Goal: Use online tool/utility: Utilize a website feature to perform a specific function

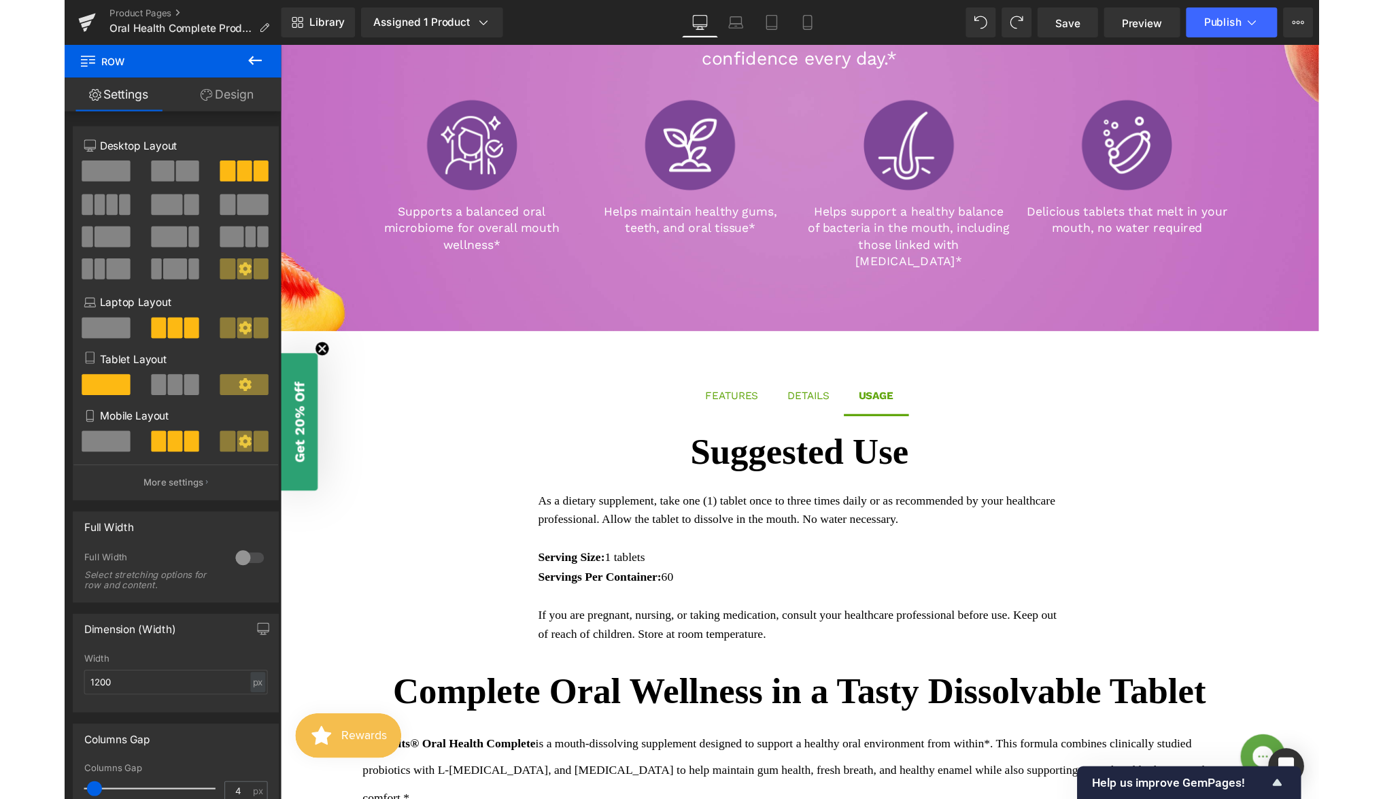
scroll to position [276, 0]
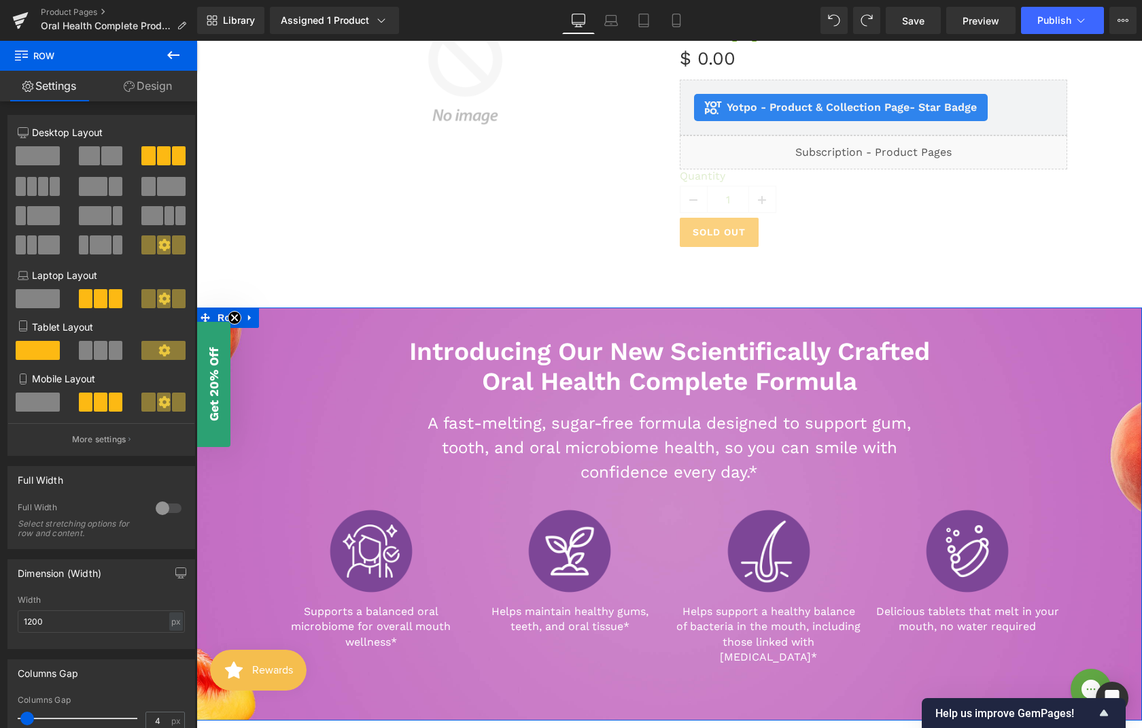
click at [253, 376] on div "Introducing Our New Scientifically Crafted Oral Health Complete Formula Heading…" at bounding box center [670, 492] width 946 height 371
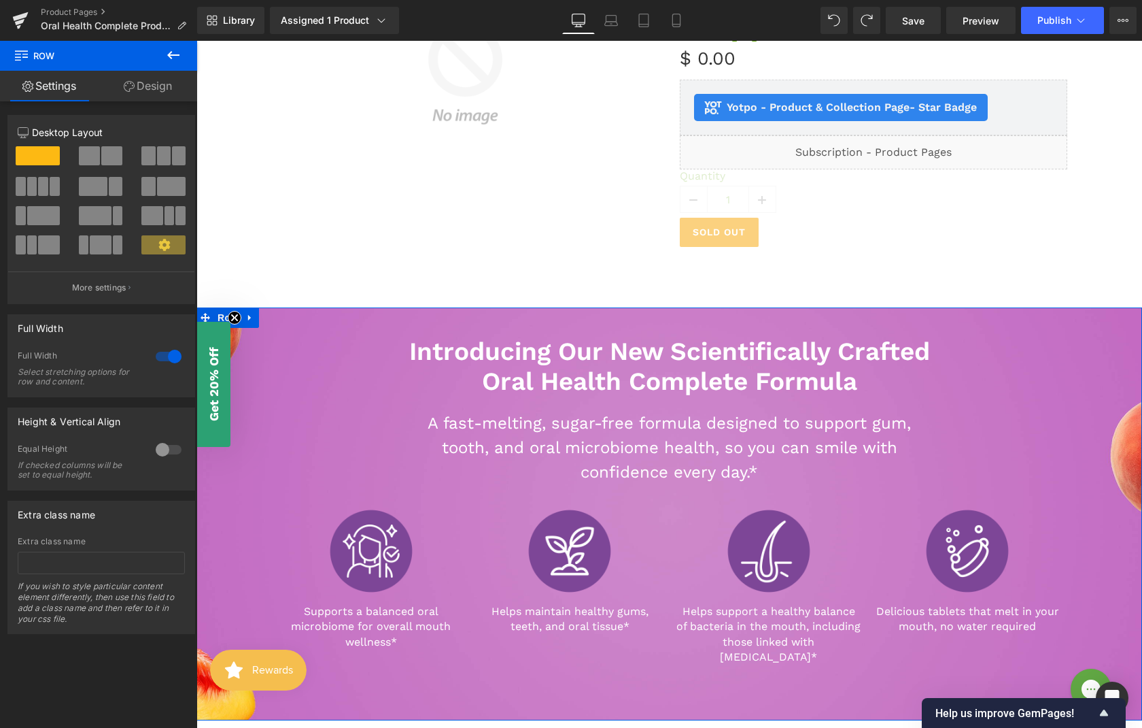
click at [127, 90] on icon at bounding box center [129, 86] width 11 height 11
click at [0, 0] on div "Background" at bounding box center [0, 0] width 0 height 0
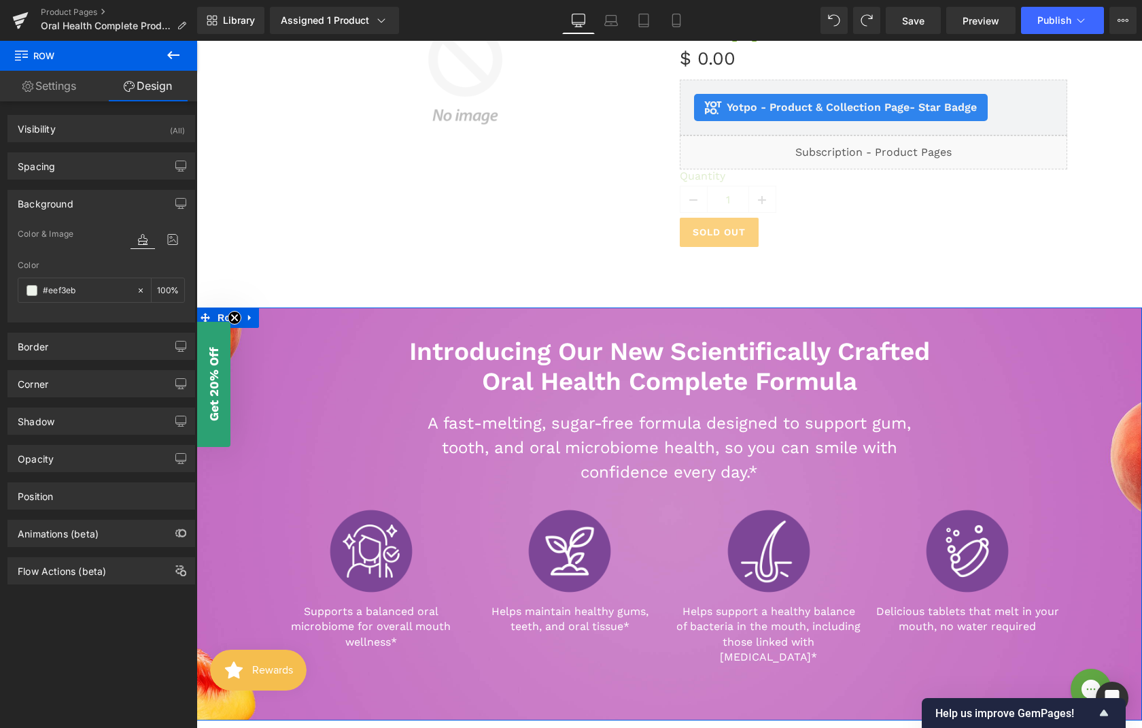
type input "#eef3eb"
type input "100"
click at [367, 320] on div "Introducing Our New Scientifically Crafted Oral Health Complete Formula Heading…" at bounding box center [670, 492] width 816 height 371
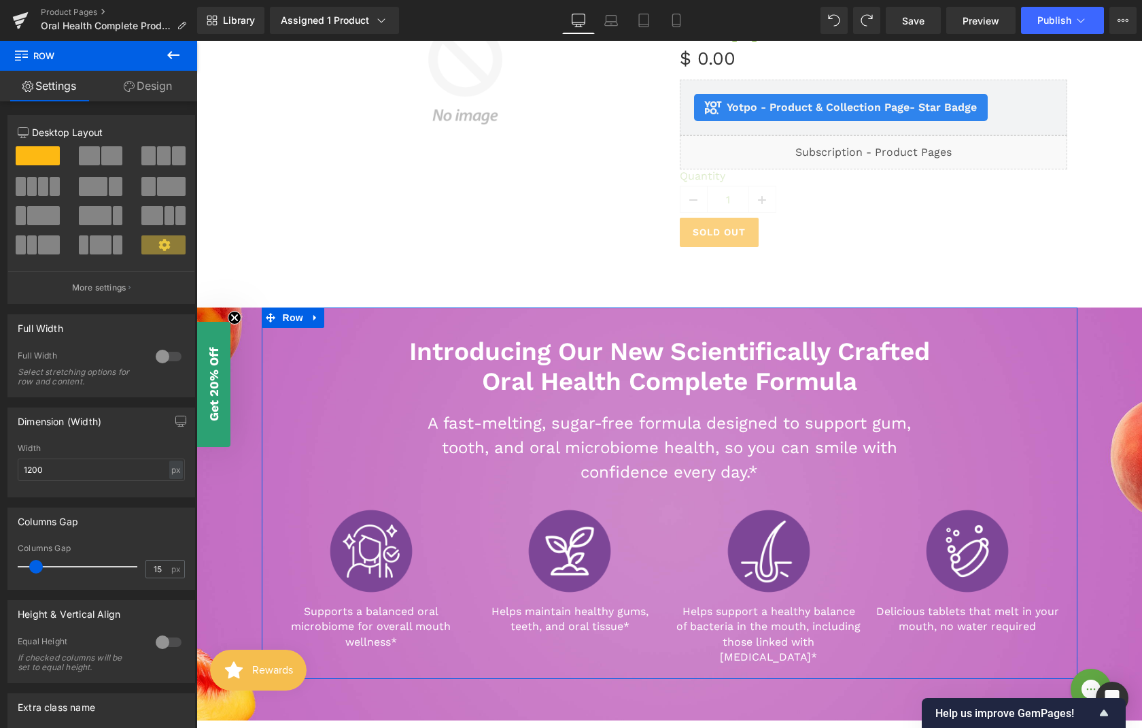
click at [119, 86] on link "Design" at bounding box center [148, 86] width 99 height 31
click at [0, 0] on div "Background" at bounding box center [0, 0] width 0 height 0
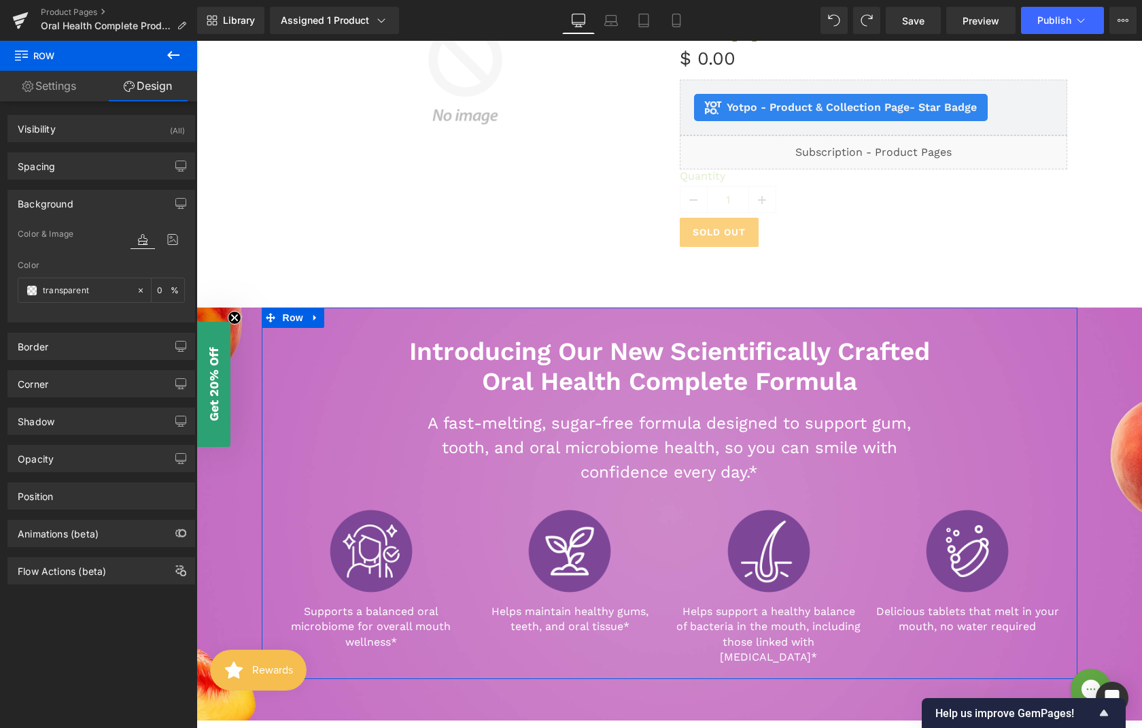
type input "transparent"
type input "0"
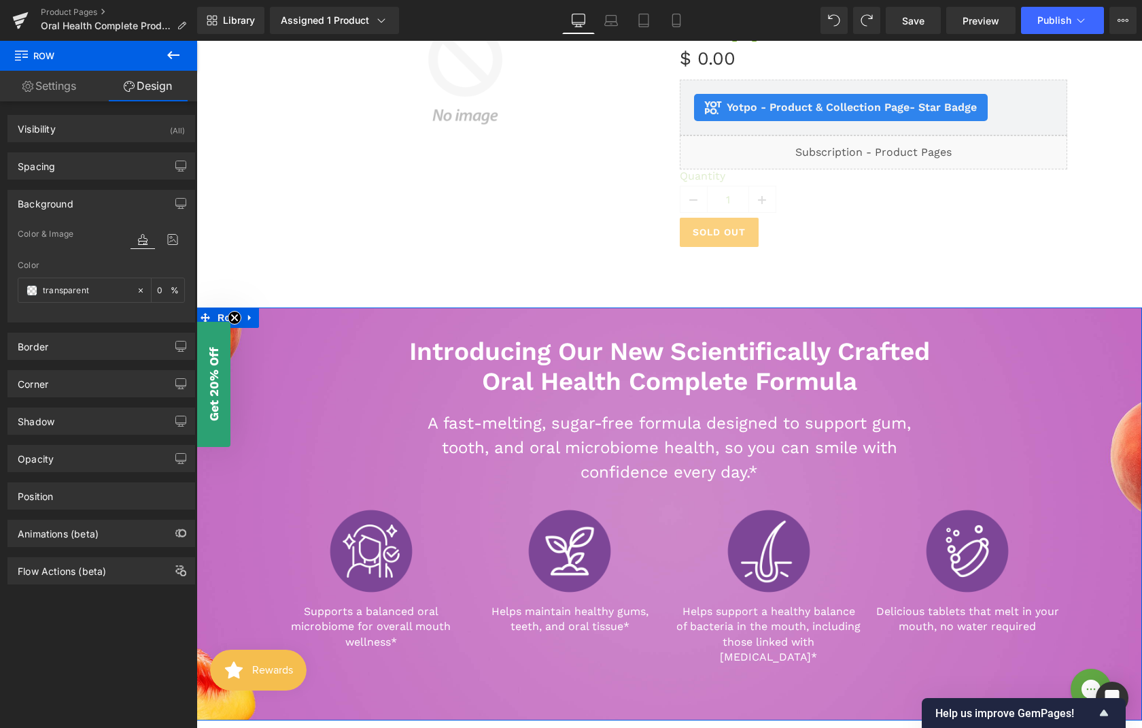
click at [210, 571] on div "Introducing Our New Scientifically Crafted Oral Health Complete Formula Heading…" at bounding box center [670, 492] width 946 height 371
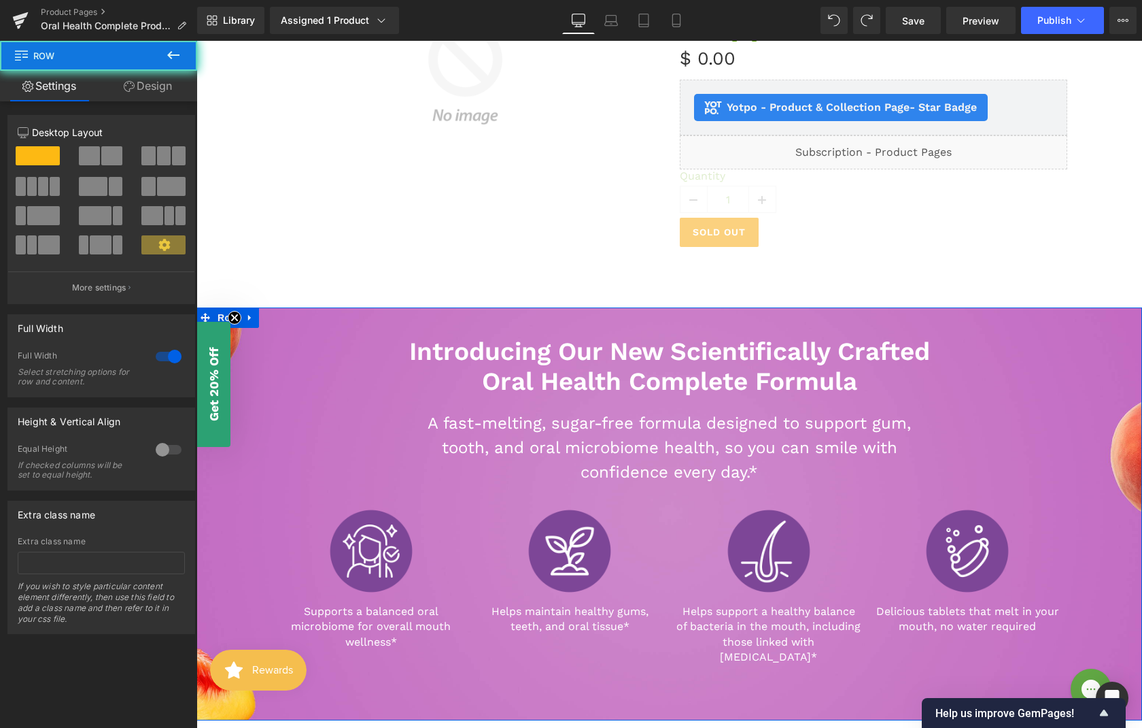
click at [210, 571] on div "Introducing Our New Scientifically Crafted Oral Health Complete Formula Heading…" at bounding box center [670, 492] width 946 height 371
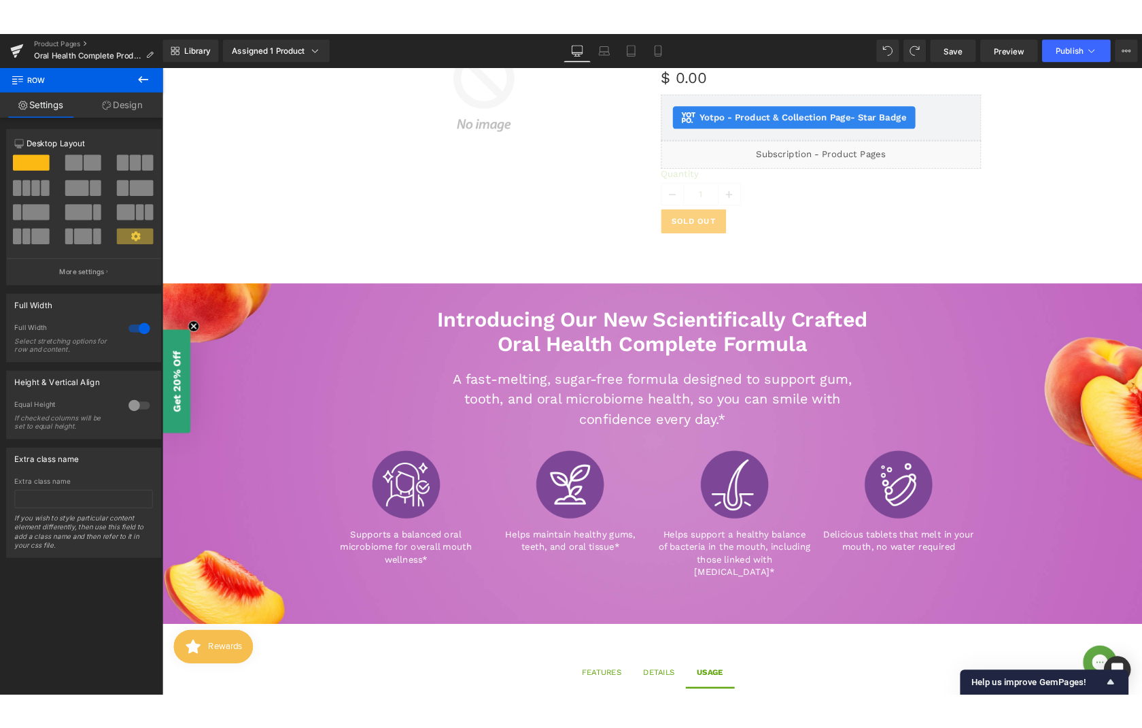
scroll to position [271, 0]
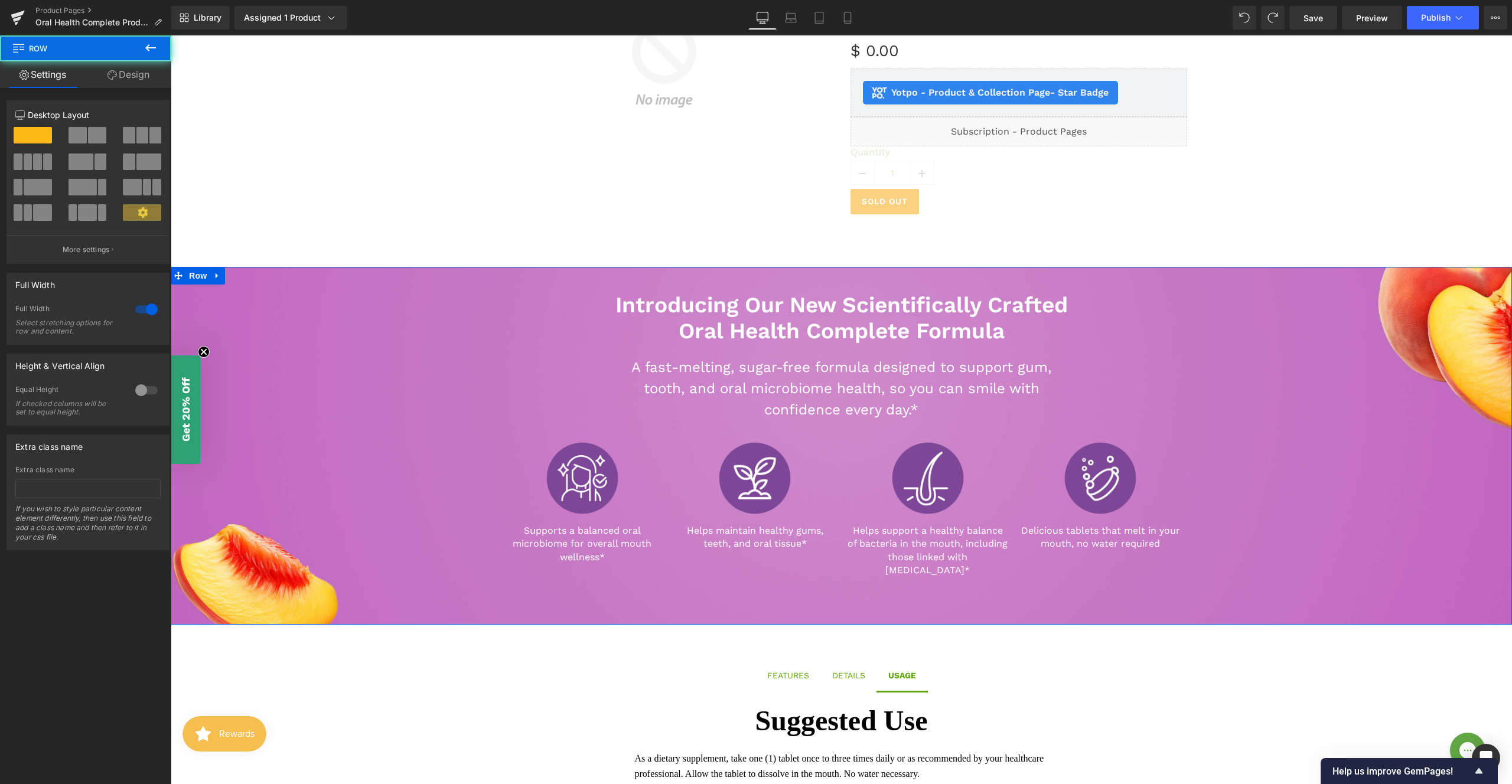
click at [323, 378] on div "Introducing Our New Scientifically Crafted Oral Health Complete Formula Heading…" at bounding box center [842, 427] width 1341 height 322
click at [142, 71] on link "Design" at bounding box center [129, 75] width 86 height 27
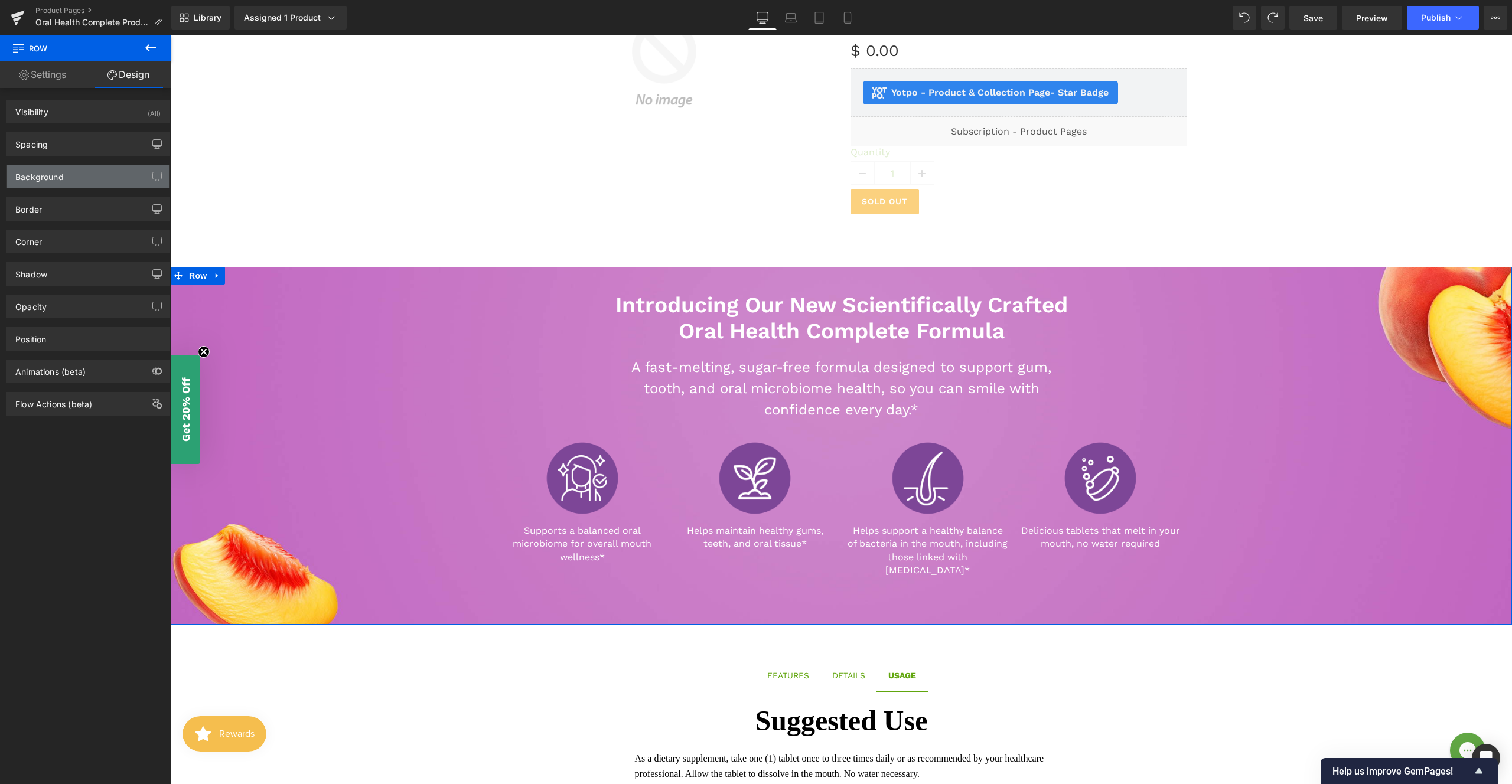
type input "[URL][DOMAIN_NAME]"
click at [78, 175] on div "Background" at bounding box center [88, 176] width 162 height 23
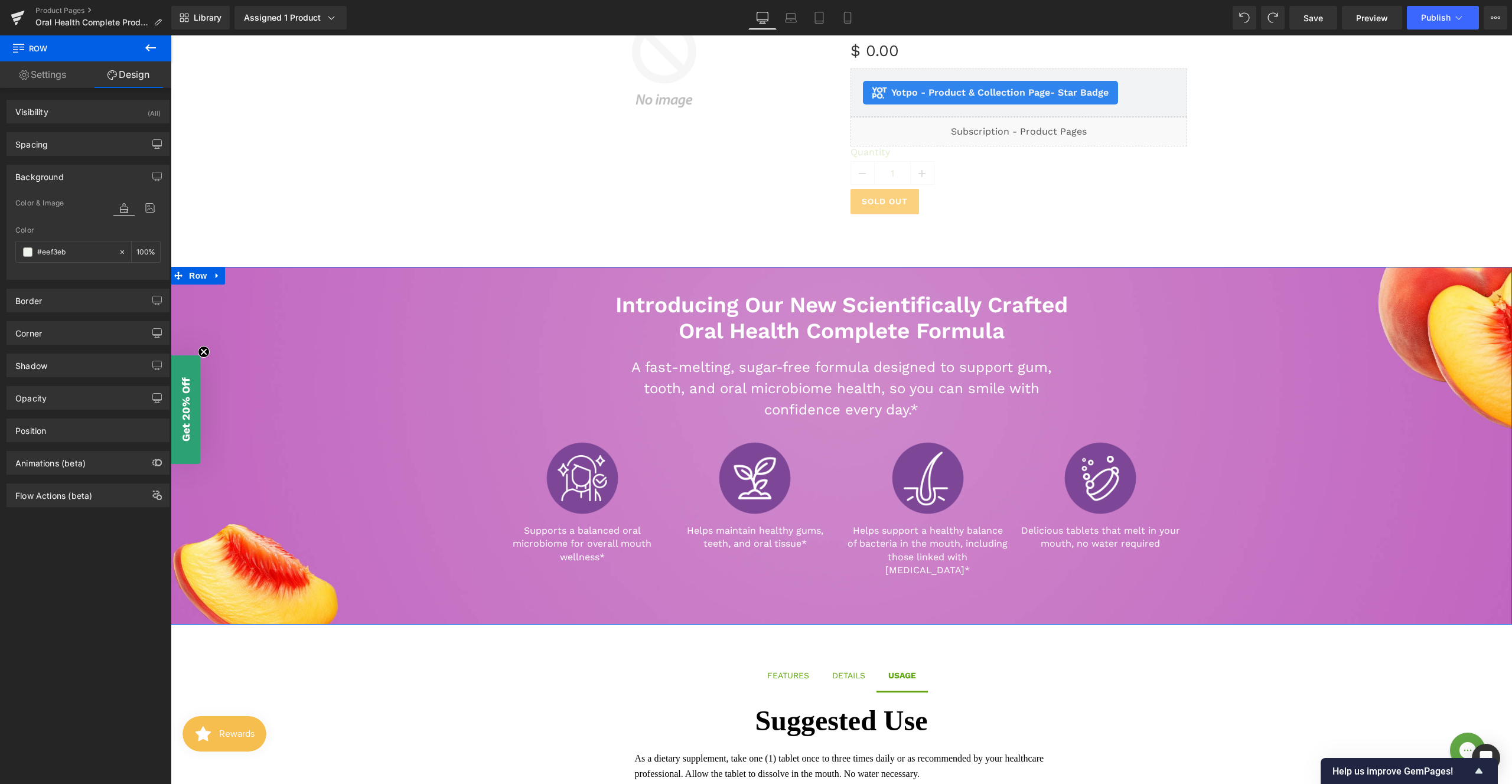
click at [56, 207] on span "Color & Image" at bounding box center [40, 203] width 49 height 9
click at [142, 207] on icon at bounding box center [149, 208] width 21 height 16
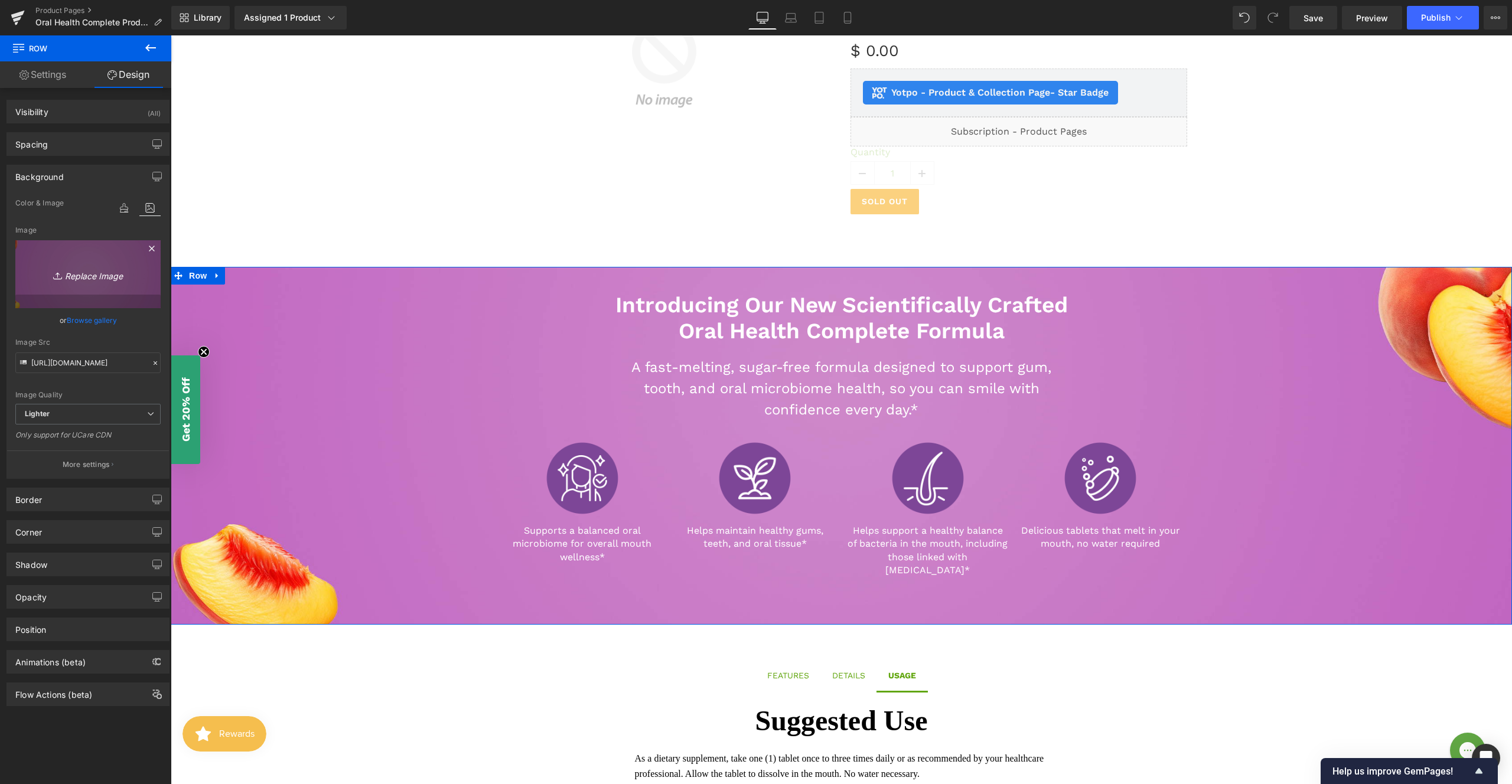
click at [98, 274] on icon "Replace Image" at bounding box center [88, 273] width 95 height 15
type input "C:\fakepath\Ezmelts Oral Health PDP Banner.jpg"
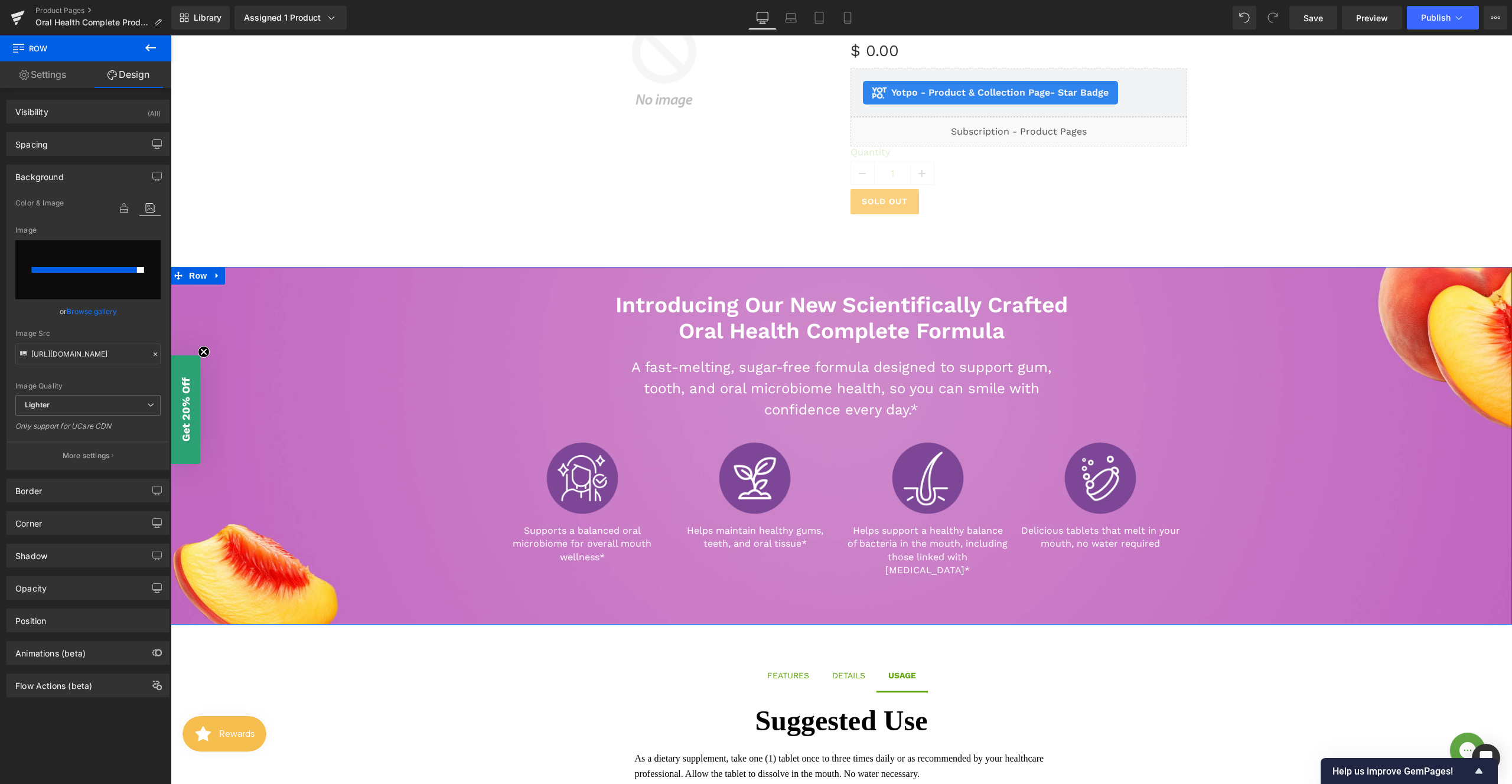
type input "[URL][DOMAIN_NAME]"
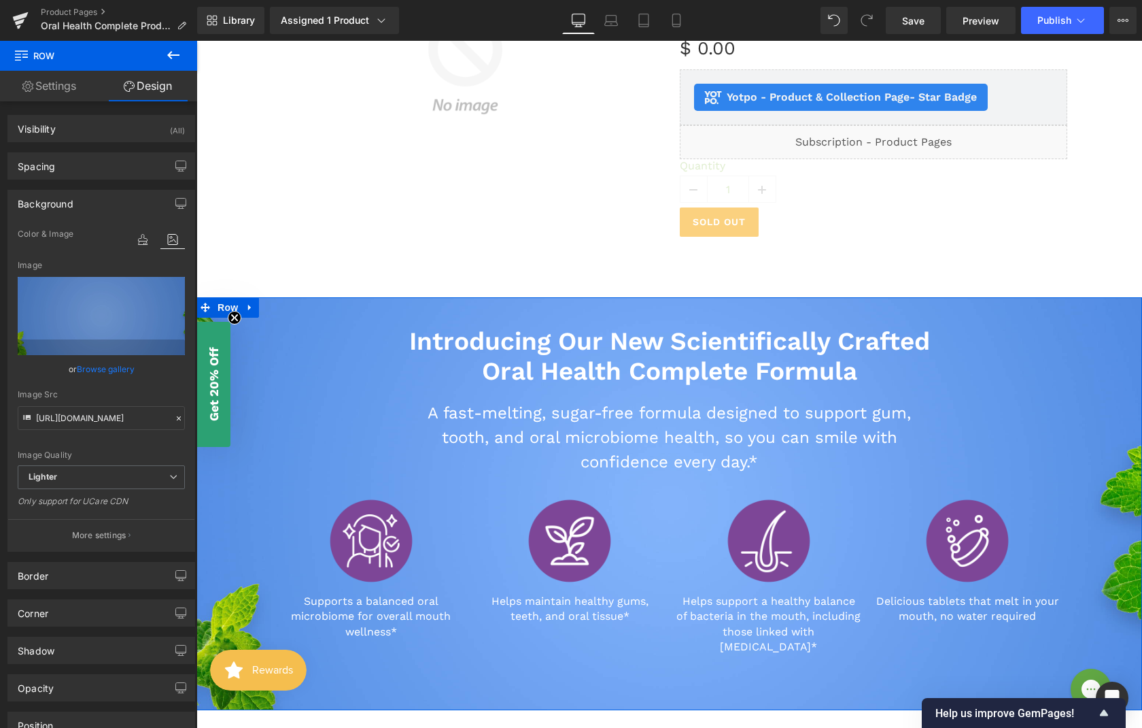
scroll to position [339, 0]
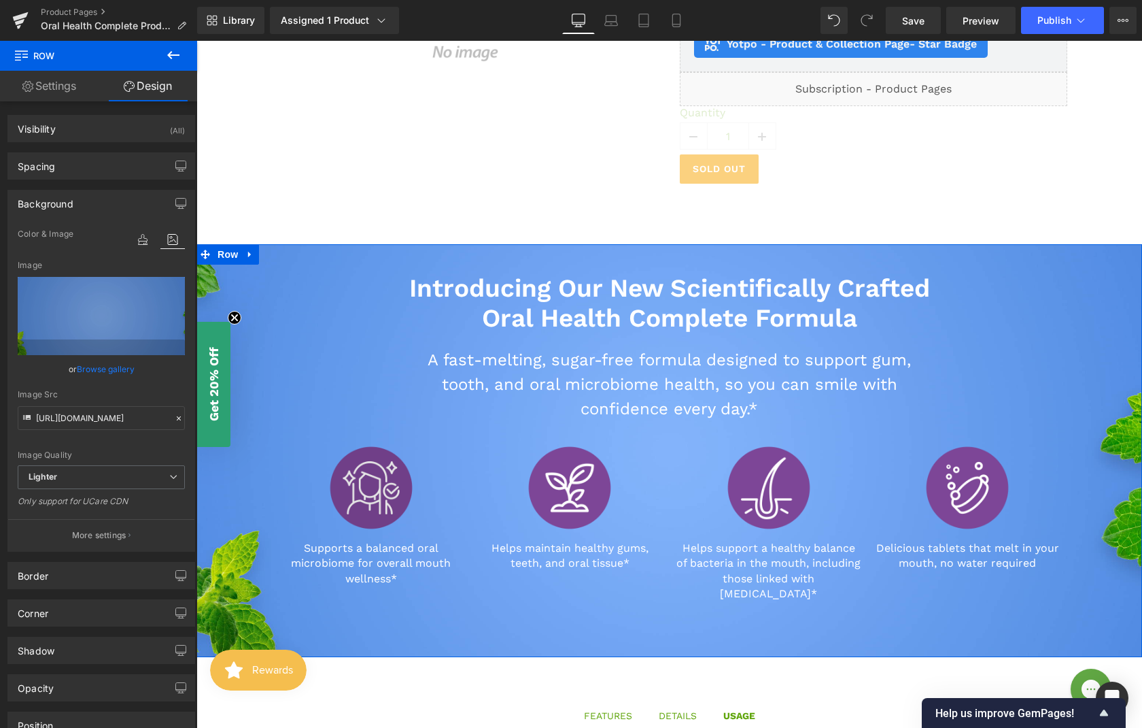
click at [333, 494] on img at bounding box center [371, 487] width 92 height 92
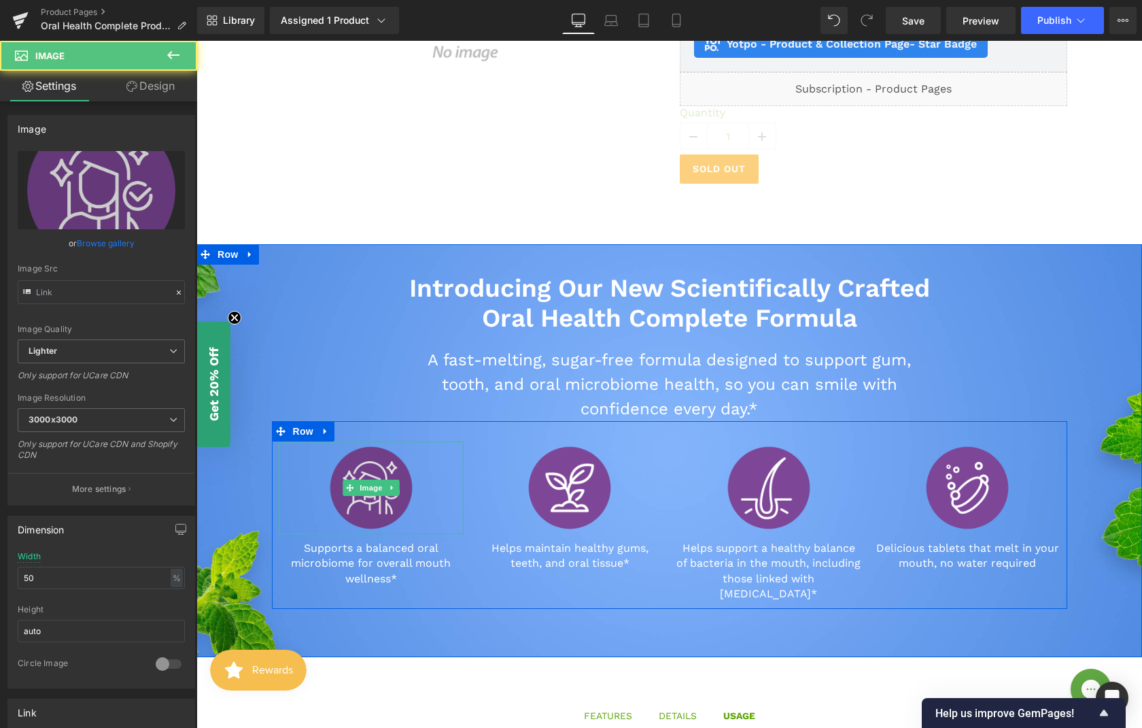
type input "[URL][DOMAIN_NAME]"
